Goal: Transaction & Acquisition: Purchase product/service

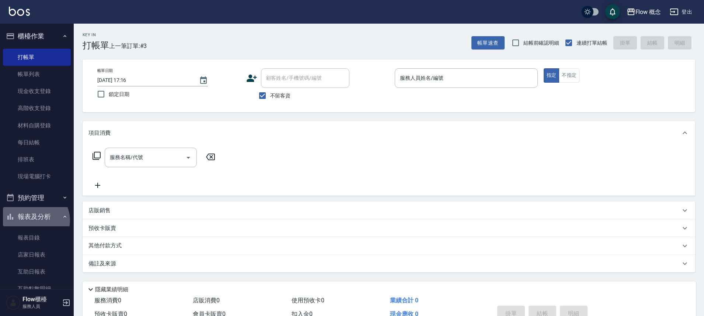
click at [34, 220] on button "報表及分析" at bounding box center [37, 216] width 68 height 19
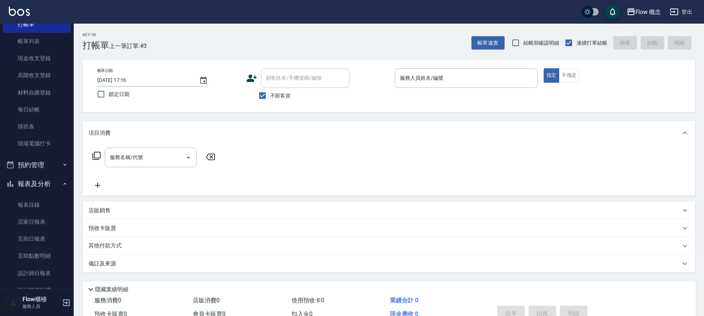
scroll to position [56, 0]
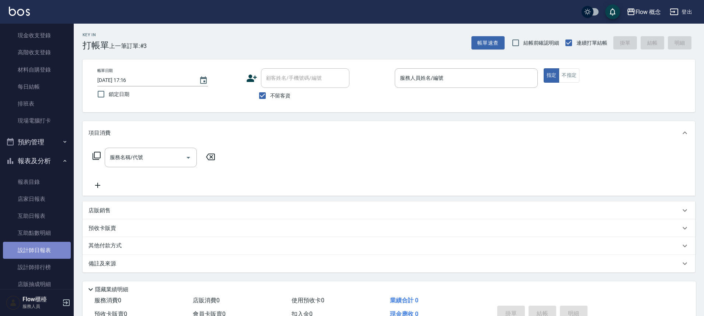
click at [45, 246] on link "設計師日報表" at bounding box center [37, 249] width 68 height 17
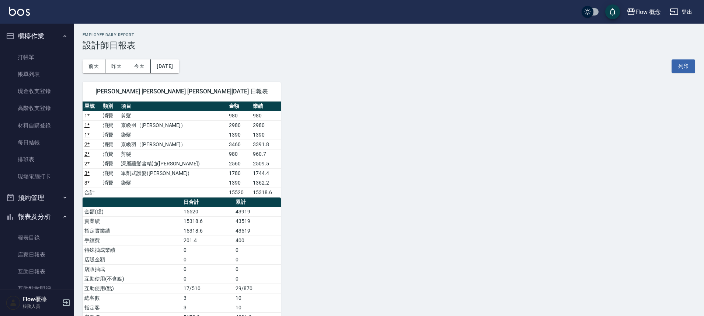
click at [73, 12] on div "Flow 概念 登出" at bounding box center [352, 12] width 704 height 24
drag, startPoint x: 31, startPoint y: 65, endPoint x: 35, endPoint y: 59, distance: 6.4
click at [31, 65] on link "打帳單" at bounding box center [37, 57] width 68 height 17
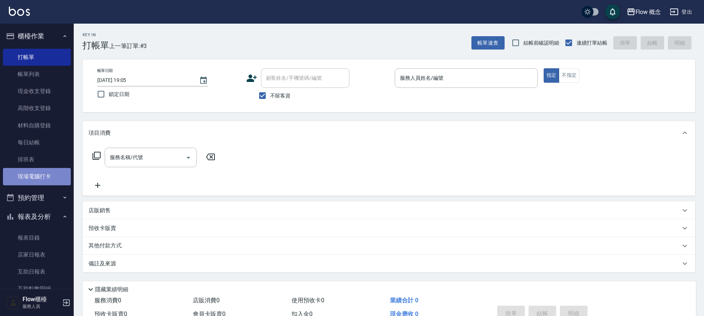
click at [48, 175] on link "現場電腦打卡" at bounding box center [37, 176] width 68 height 17
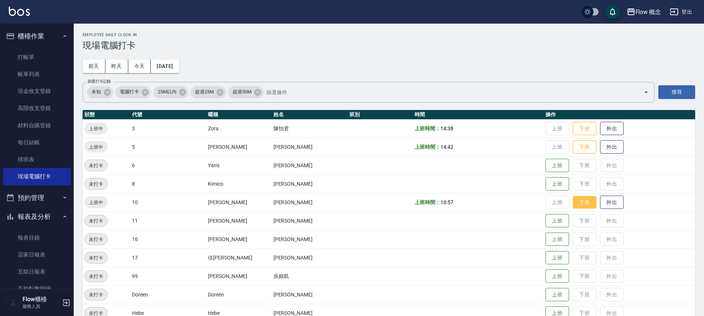
click at [573, 203] on button "下班" at bounding box center [585, 202] width 24 height 13
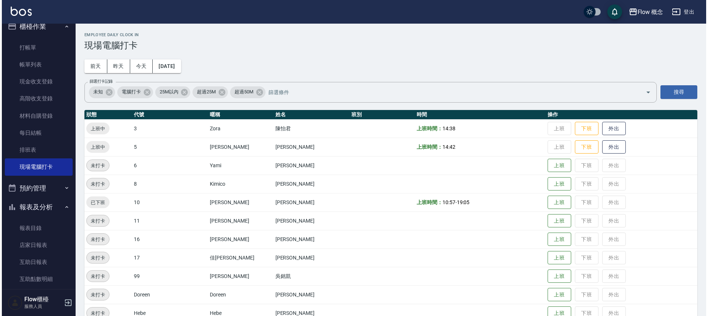
scroll to position [109, 0]
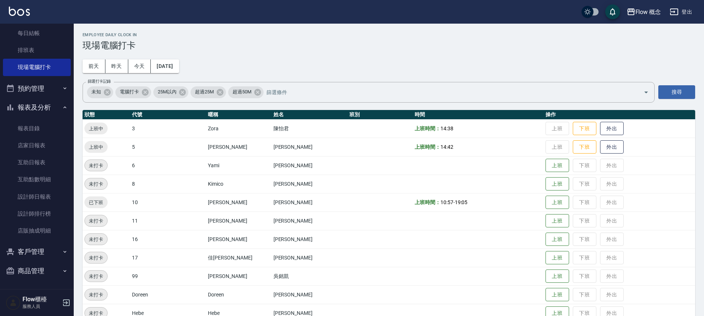
click at [38, 250] on button "客戶管理" at bounding box center [37, 251] width 68 height 19
drag, startPoint x: 30, startPoint y: 272, endPoint x: 26, endPoint y: 264, distance: 9.2
click at [30, 272] on link "客戶列表" at bounding box center [37, 272] width 68 height 17
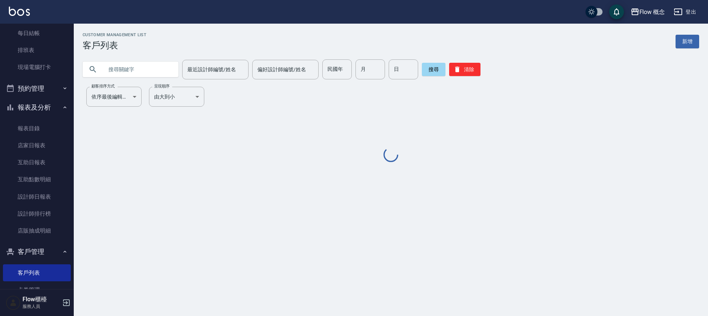
click at [129, 66] on input "text" at bounding box center [137, 69] width 69 height 20
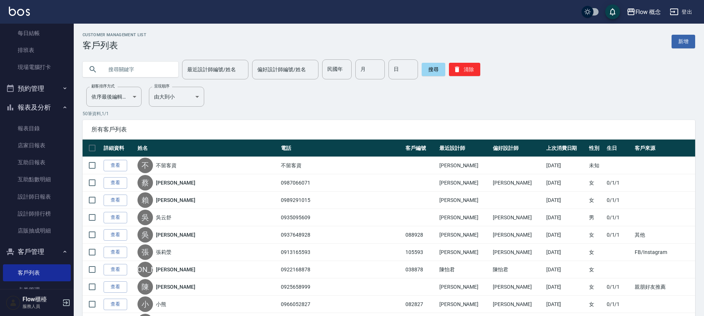
paste input "0938719158"
type input "0938719158"
click at [428, 67] on button "搜尋" at bounding box center [434, 69] width 24 height 13
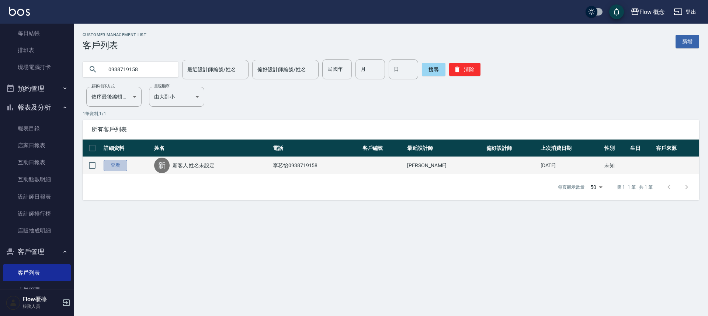
click at [112, 167] on link "查看" at bounding box center [116, 165] width 24 height 11
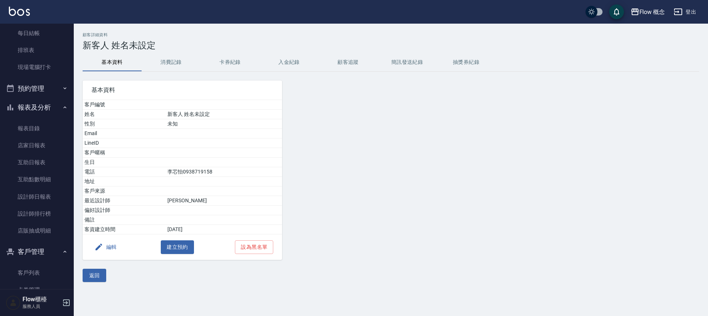
click at [169, 59] on button "消費記錄" at bounding box center [171, 62] width 59 height 18
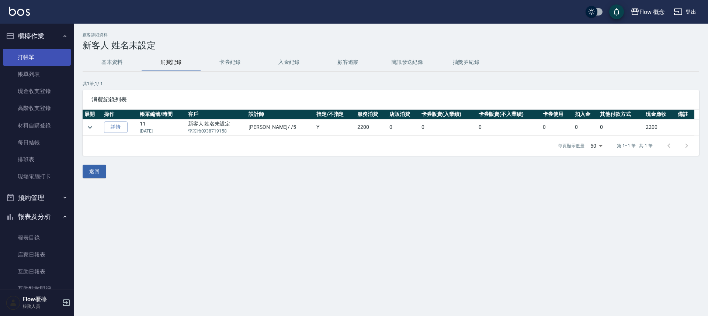
click at [18, 55] on link "打帳單" at bounding box center [37, 57] width 68 height 17
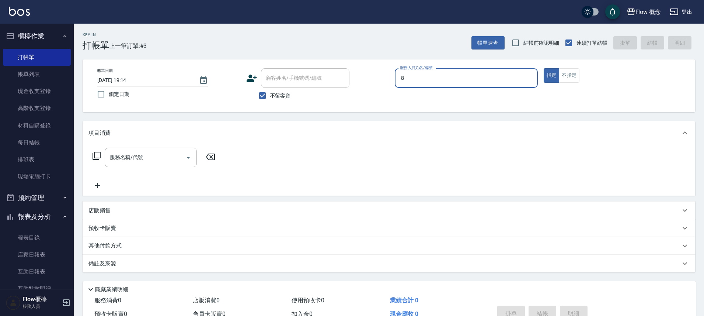
type input "８"
click at [544, 68] on button "指定" at bounding box center [552, 75] width 16 height 14
type button "true"
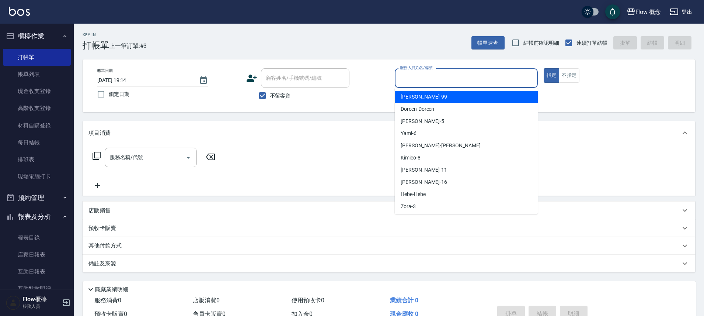
click at [484, 72] on input "服務人員姓名/編號" at bounding box center [466, 78] width 136 height 13
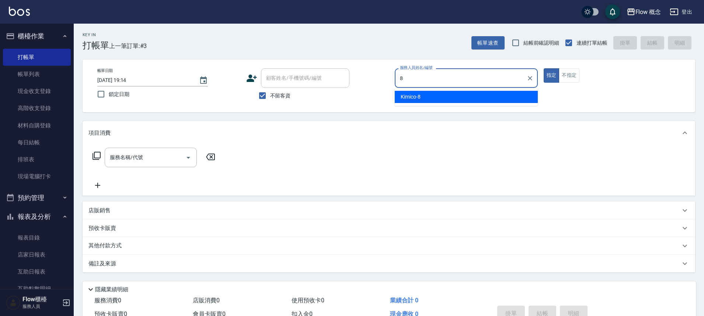
type input "Kimico-8"
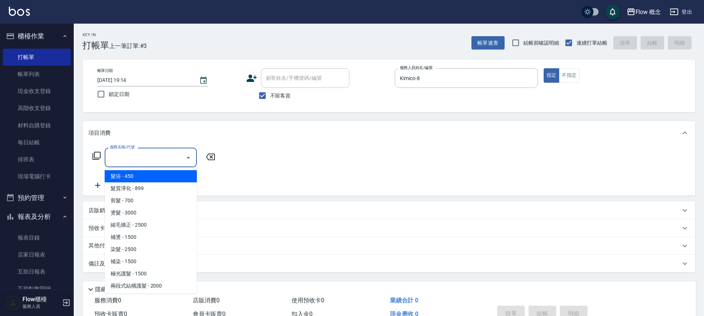
click at [146, 154] on input "服務名稱/代號" at bounding box center [145, 157] width 74 height 13
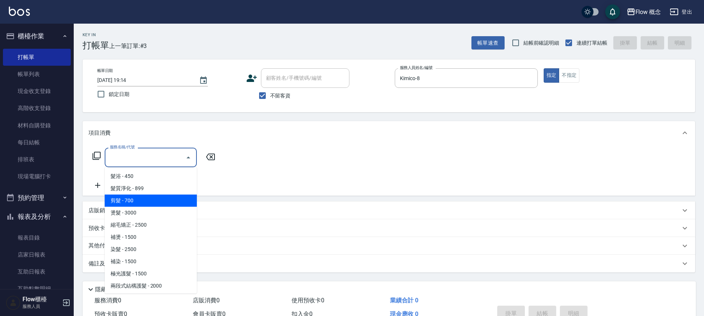
click at [163, 202] on span "剪髮 - 700" at bounding box center [151, 200] width 92 height 12
type input "剪髮(201)"
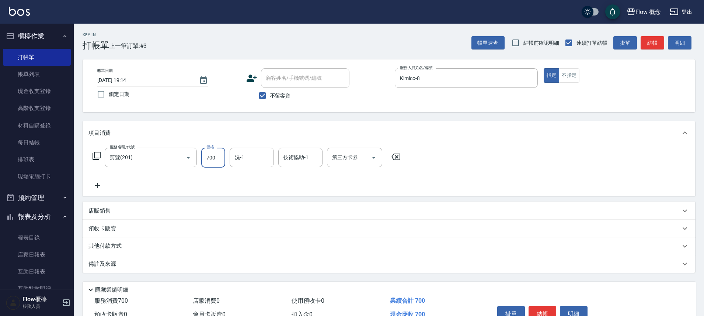
click at [216, 153] on input "700" at bounding box center [213, 157] width 24 height 20
click at [130, 147] on label "服務名稱/代號" at bounding box center [122, 147] width 25 height 6
click at [130, 151] on input "剪髮(201)" at bounding box center [140, 157] width 65 height 13
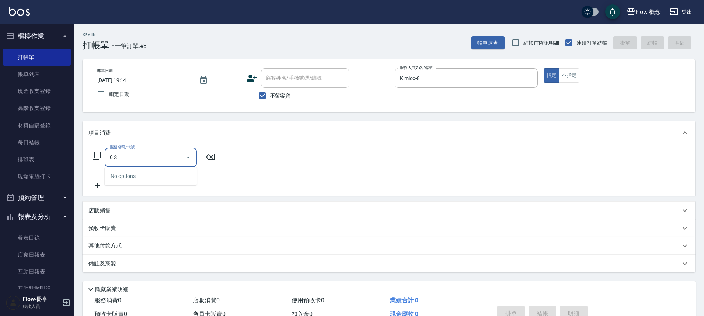
type input "0"
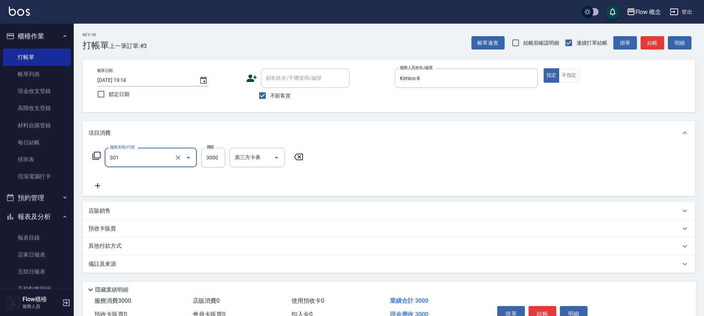
type input "燙髮(301)"
type input "2500"
click at [93, 187] on icon at bounding box center [97, 185] width 18 height 9
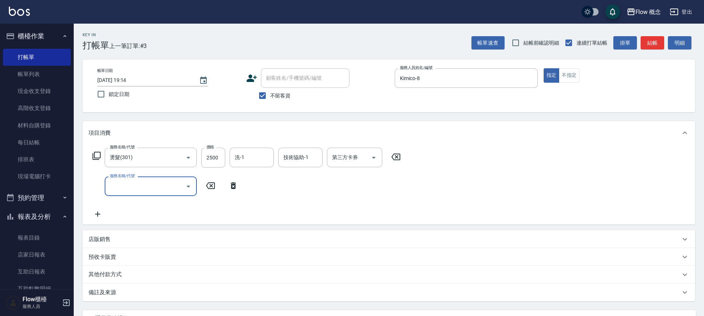
type input "c"
type input "黑曜光感護髮(504)"
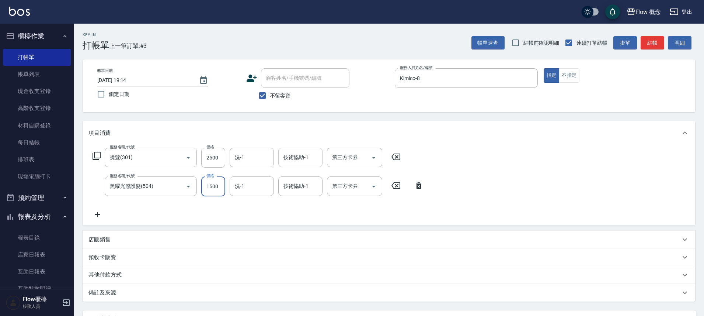
type input "1500"
click at [286, 158] on input "技術協助-1" at bounding box center [301, 157] width 38 height 13
click at [263, 221] on div "服務名稱/代號 燙髮(301) 服務名稱/代號 價格 2500 價格 洗-1 洗-1 技術協助-1 技術協助-1 第三方卡券 第三方卡券 服務名稱/代號 黑曜…" at bounding box center [389, 185] width 613 height 80
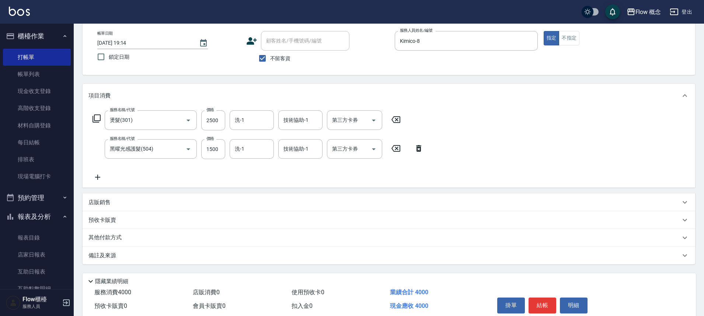
scroll to position [62, 0]
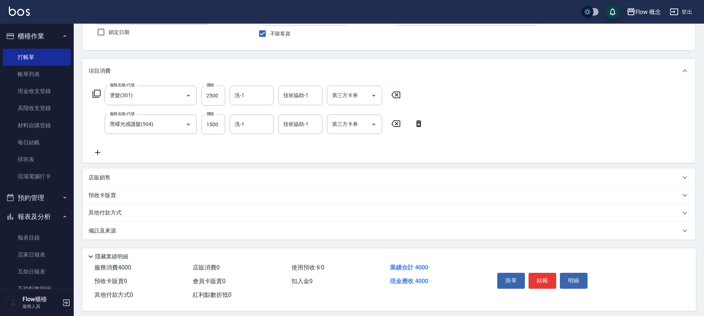
click at [153, 214] on div "其他付款方式" at bounding box center [384, 213] width 592 height 8
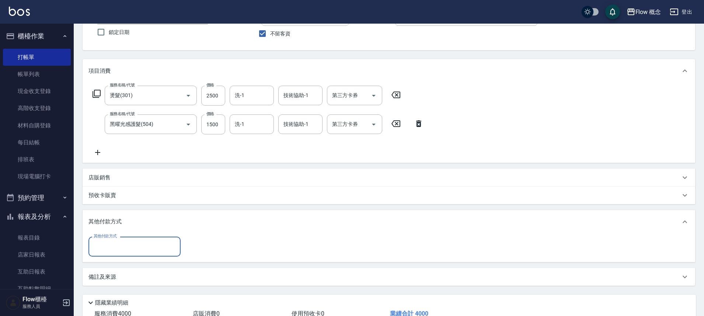
scroll to position [0, 0]
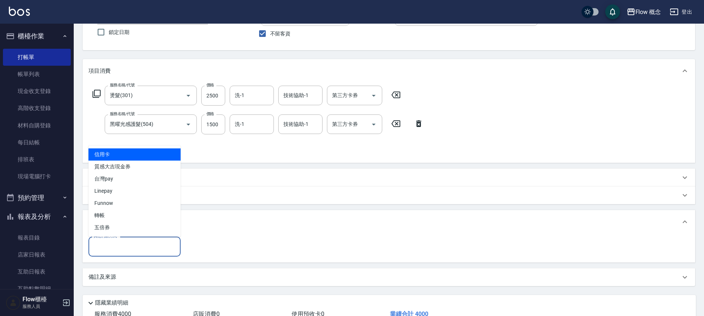
click at [112, 242] on input "其他付款方式" at bounding box center [135, 246] width 86 height 13
click at [118, 157] on span "信用卡" at bounding box center [134, 154] width 92 height 12
type input "信用卡"
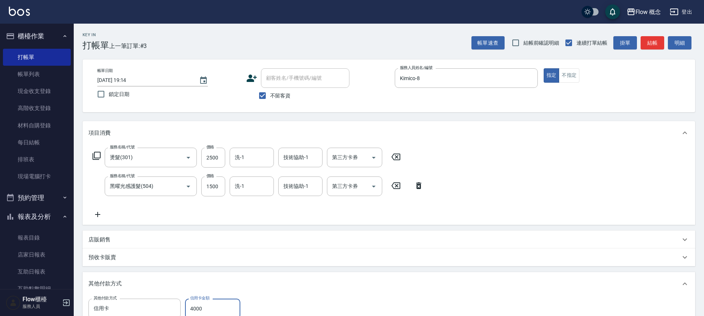
type input "4000"
click at [283, 94] on span "不留客資" at bounding box center [280, 96] width 21 height 8
click at [270, 94] on input "不留客資" at bounding box center [262, 95] width 15 height 15
checkbox input "false"
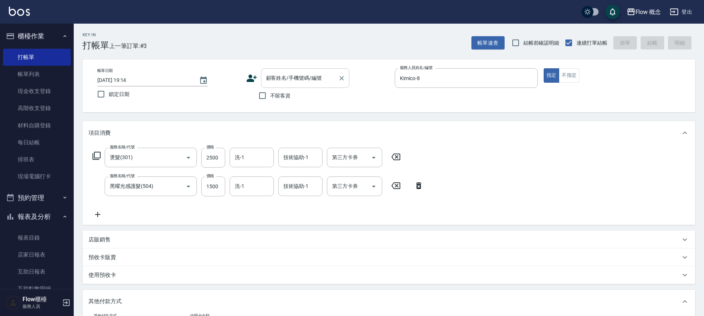
click at [282, 84] on input "顧客姓名/手機號碼/編號" at bounding box center [299, 78] width 71 height 13
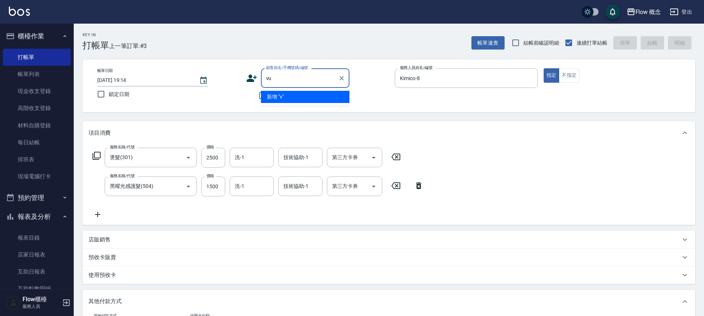
type input "v"
click at [293, 100] on li "小卷/0926618366/273" at bounding box center [305, 97] width 88 height 12
type input "小卷/0926618366/273"
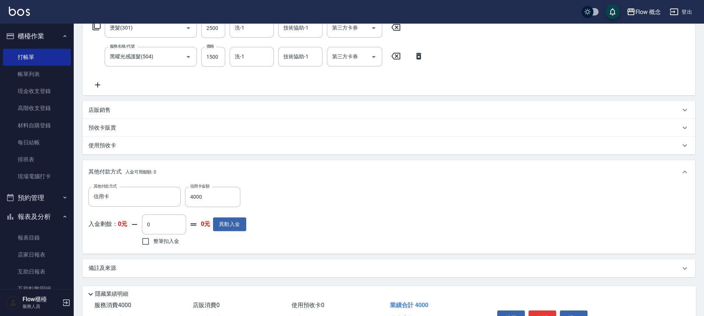
scroll to position [174, 0]
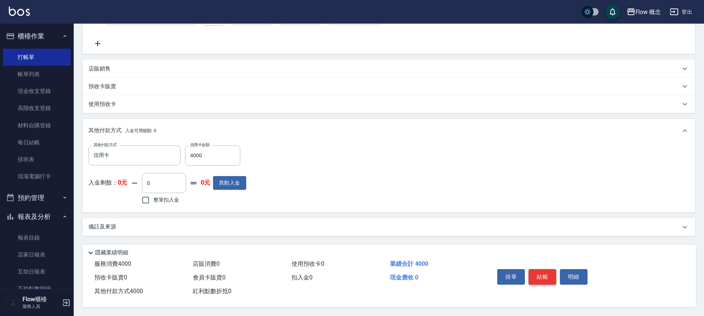
click at [549, 276] on button "結帳" at bounding box center [543, 276] width 28 height 15
click at [549, 276] on div "掛單 結帳 明細" at bounding box center [542, 277] width 96 height 23
type input "[DATE] 19:35"
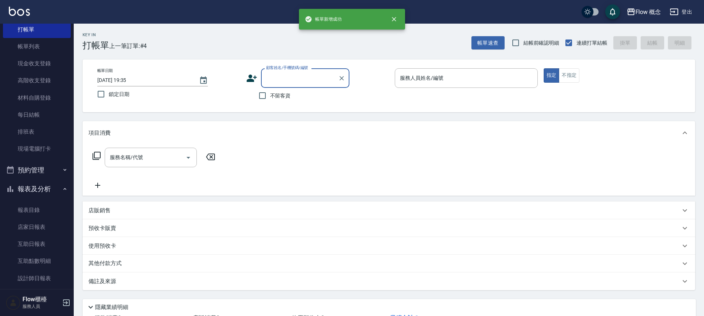
scroll to position [61, 0]
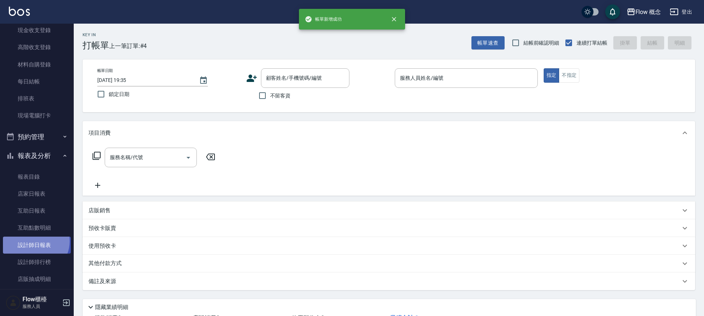
click at [35, 241] on link "設計師日報表" at bounding box center [37, 244] width 68 height 17
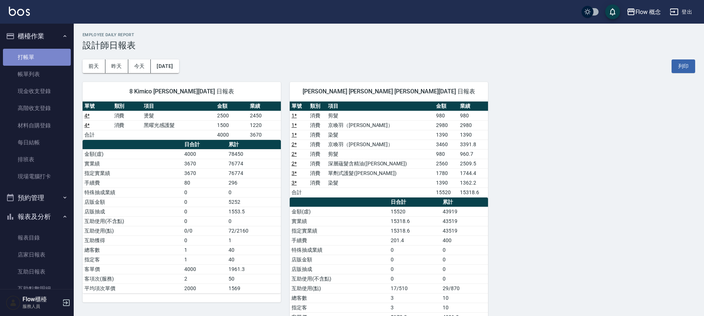
click at [43, 59] on link "打帳單" at bounding box center [37, 57] width 68 height 17
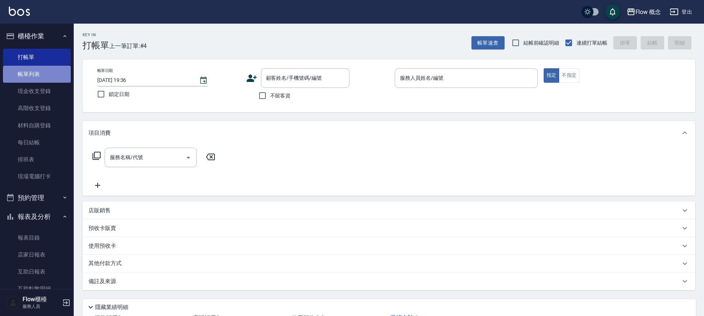
click at [42, 67] on link "帳單列表" at bounding box center [37, 74] width 68 height 17
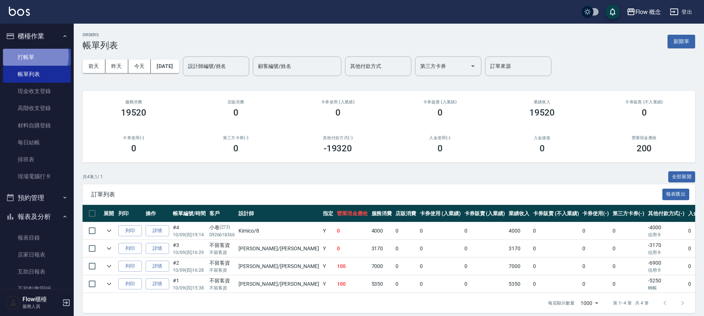
click at [22, 55] on link "打帳單" at bounding box center [37, 57] width 68 height 17
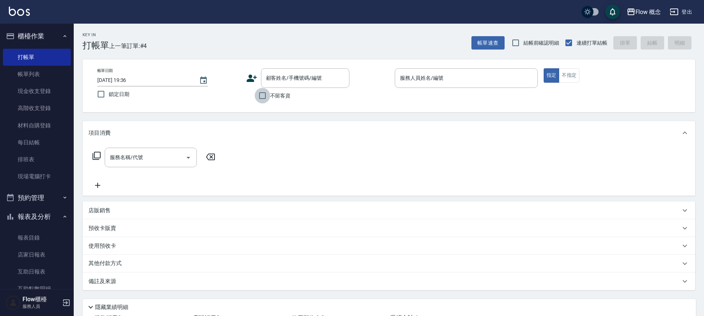
click at [260, 97] on input "不留客資" at bounding box center [262, 95] width 15 height 15
checkbox input "true"
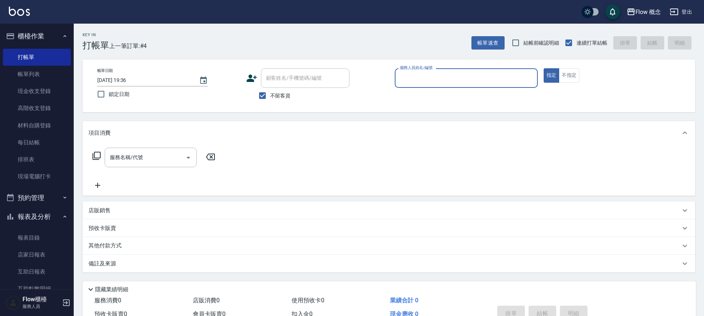
click at [428, 74] on input "服務人員姓名/編號" at bounding box center [466, 78] width 136 height 13
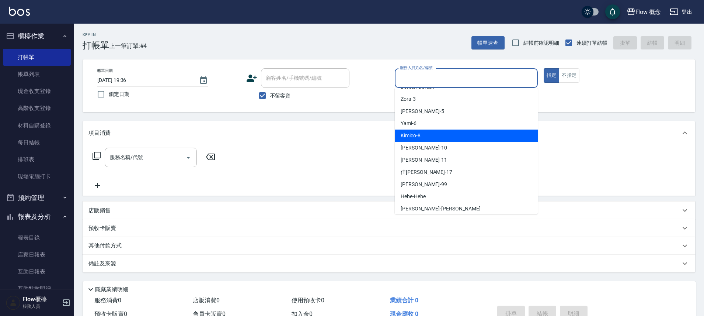
scroll to position [26, 0]
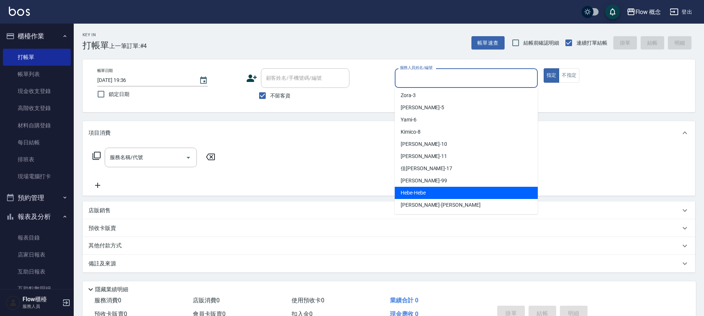
click at [421, 191] on span "Hebe -Hebe" at bounding box center [413, 193] width 25 height 8
type input "Hebe-Hebe"
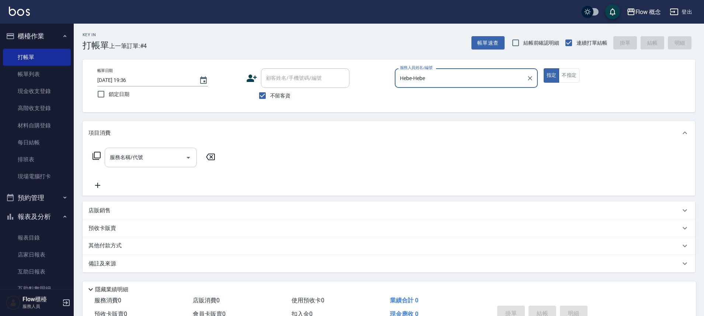
click at [184, 159] on icon "Open" at bounding box center [188, 157] width 9 height 9
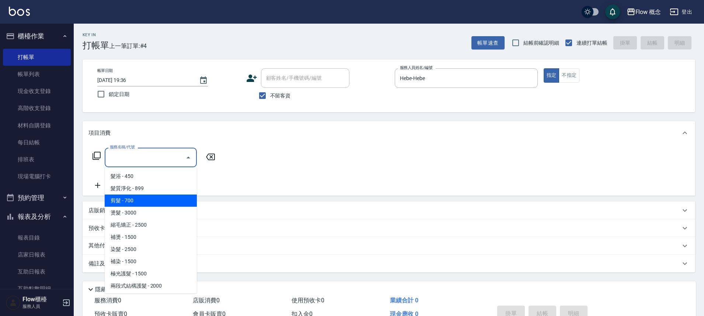
click at [142, 198] on span "剪髮 - 700" at bounding box center [151, 200] width 92 height 12
type input "剪髮(201)"
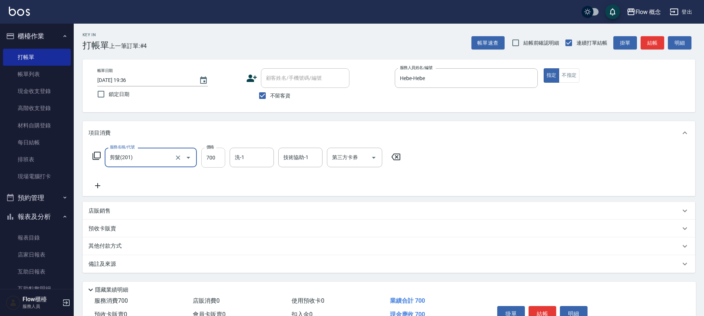
click at [217, 155] on input "700" at bounding box center [213, 157] width 24 height 20
type input "800"
click at [539, 311] on button "結帳" at bounding box center [543, 313] width 28 height 15
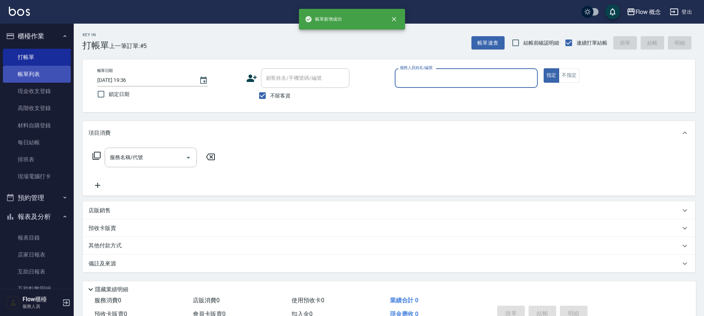
click at [39, 74] on link "帳單列表" at bounding box center [37, 74] width 68 height 17
